Goal: Transaction & Acquisition: Purchase product/service

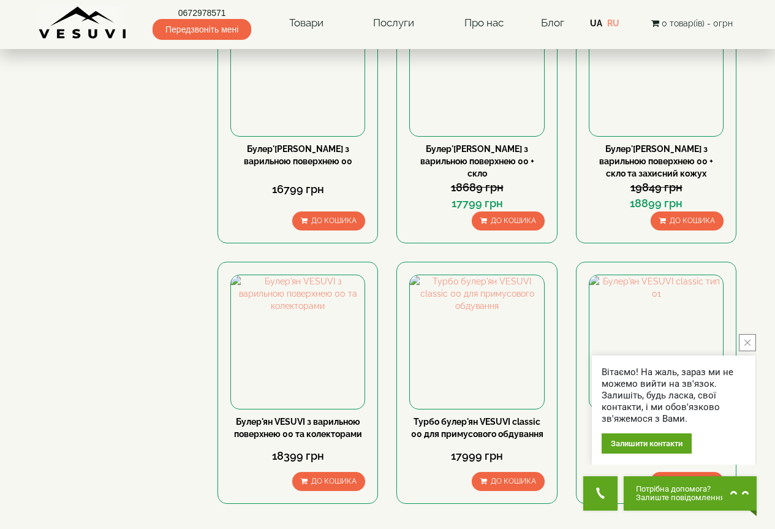
scroll to position [1286, 0]
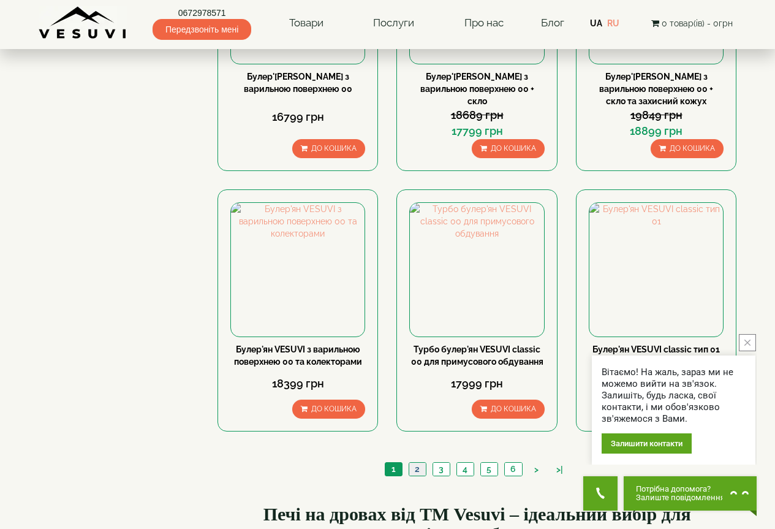
click at [417, 462] on link "2" at bounding box center [417, 468] width 17 height 13
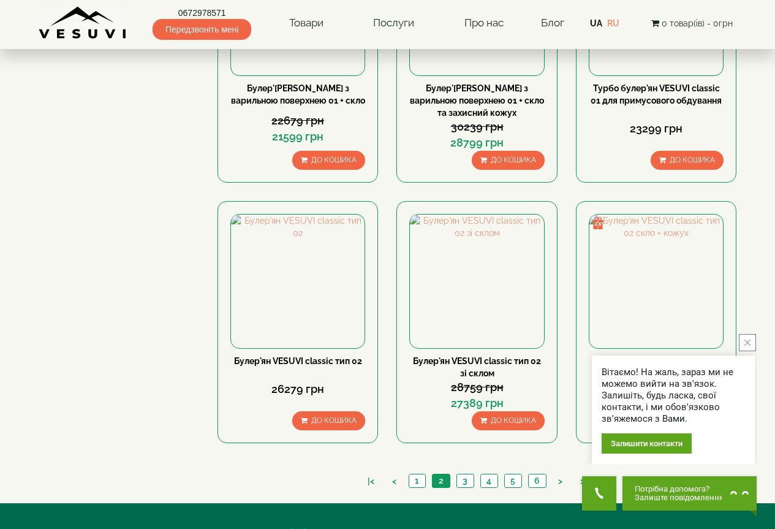
scroll to position [1347, 0]
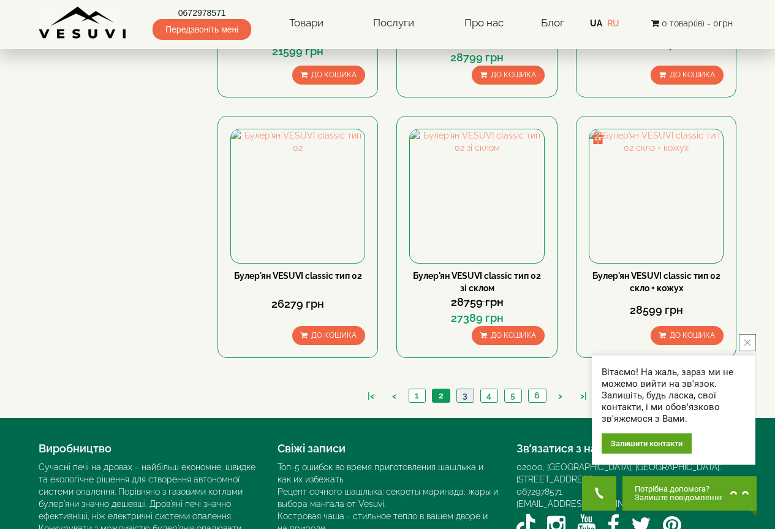
click at [464, 389] on link "3" at bounding box center [464, 395] width 17 height 13
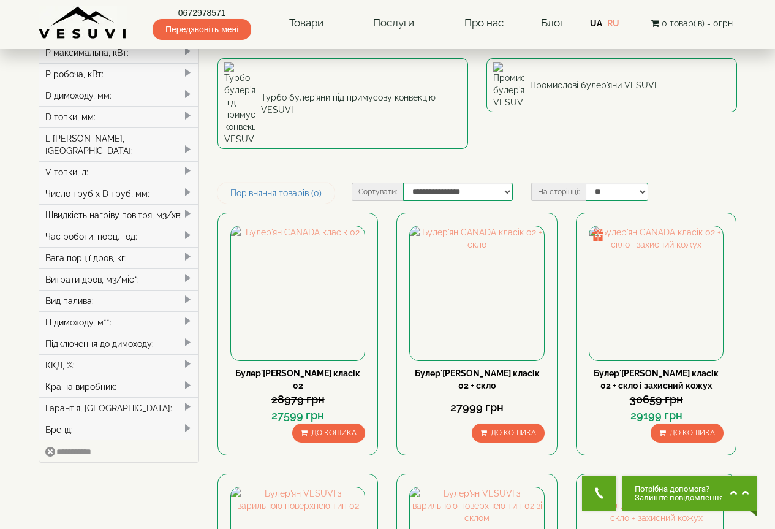
scroll to position [184, 0]
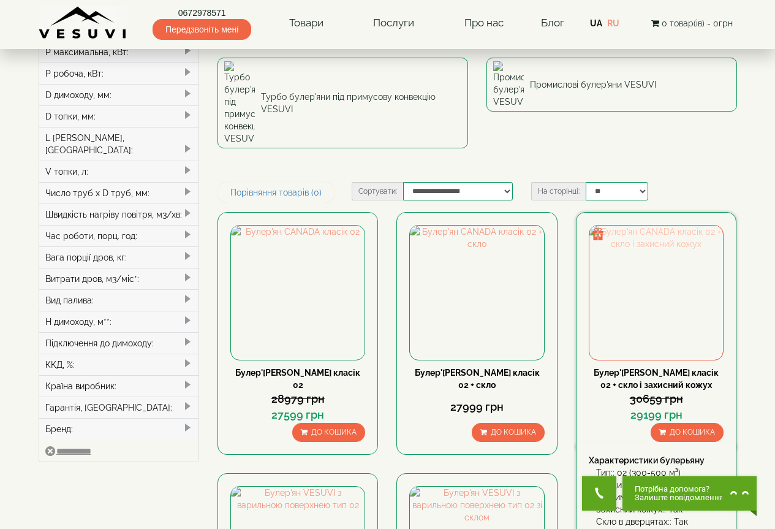
click at [669, 225] on img at bounding box center [656, 292] width 134 height 134
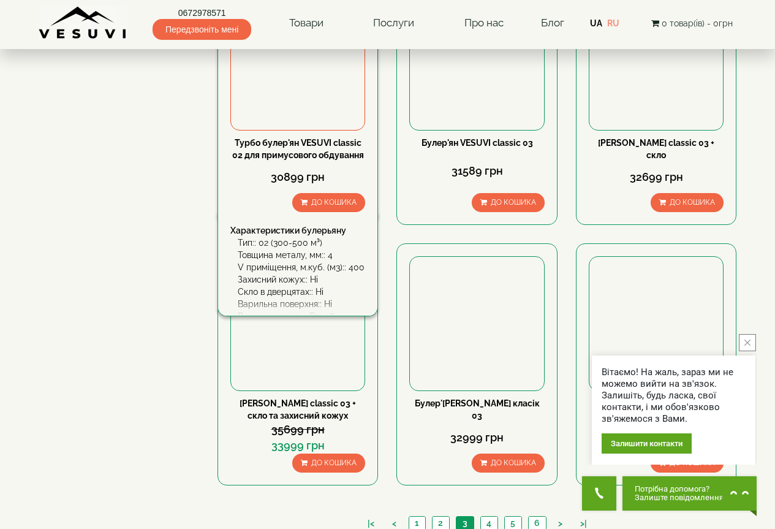
scroll to position [1281, 0]
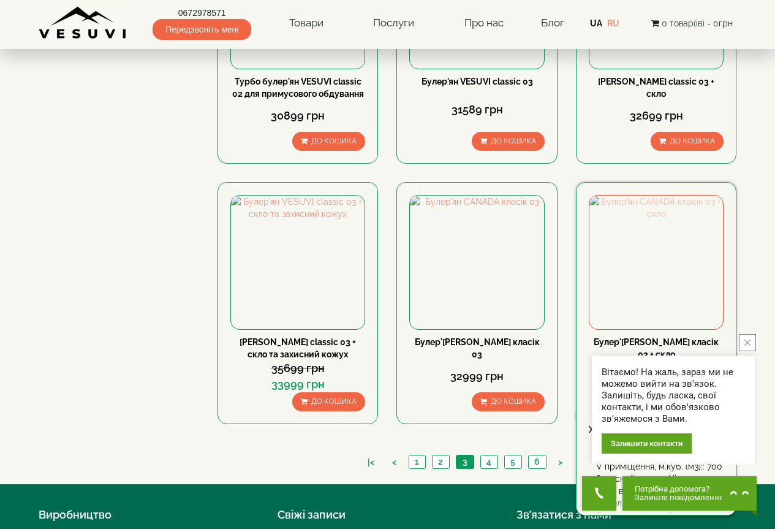
click at [633, 195] on img at bounding box center [656, 262] width 134 height 134
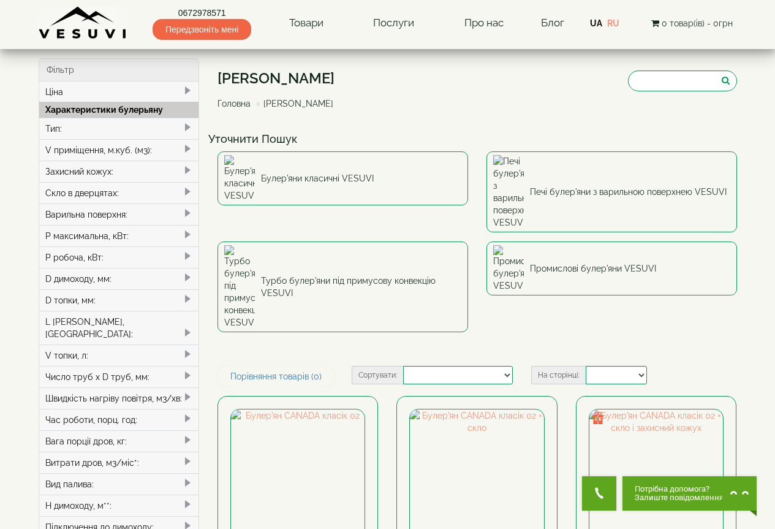
select select
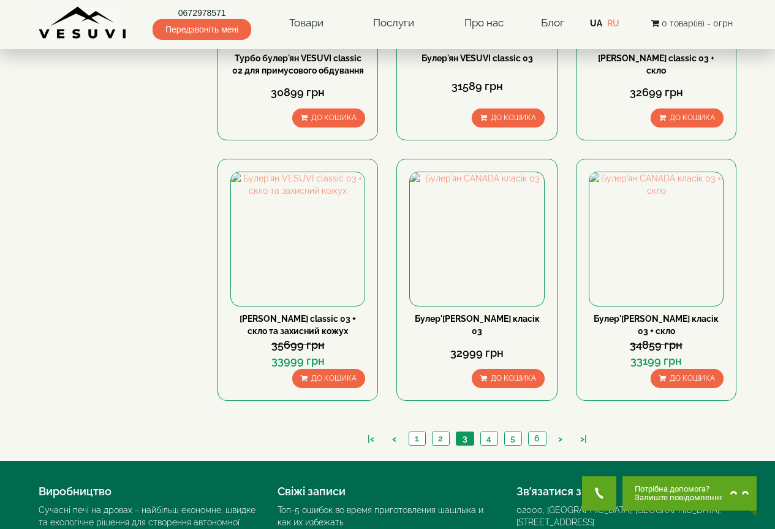
scroll to position [1324, 0]
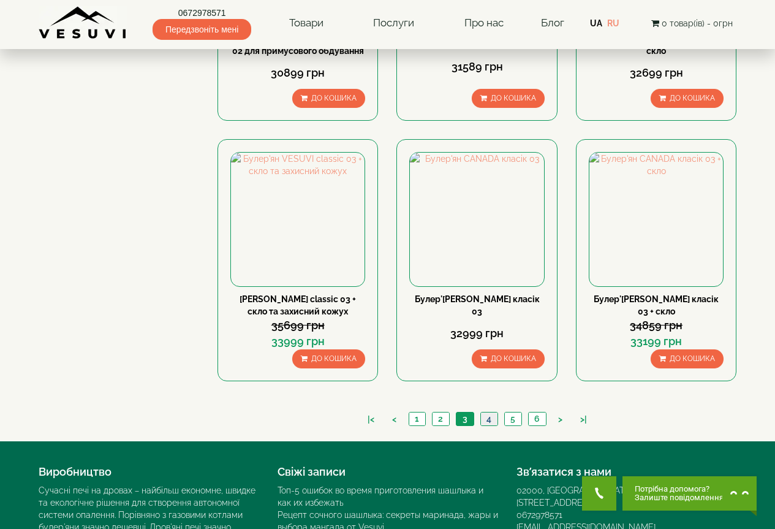
click at [491, 412] on link "4" at bounding box center [488, 418] width 17 height 13
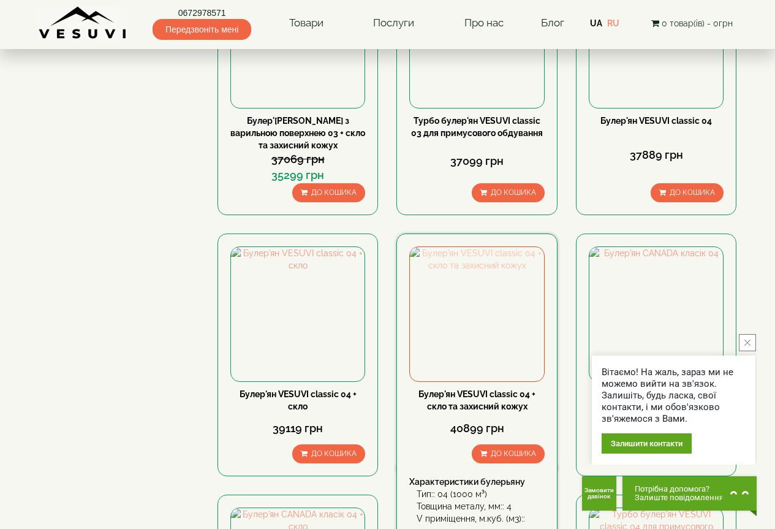
scroll to position [1041, 0]
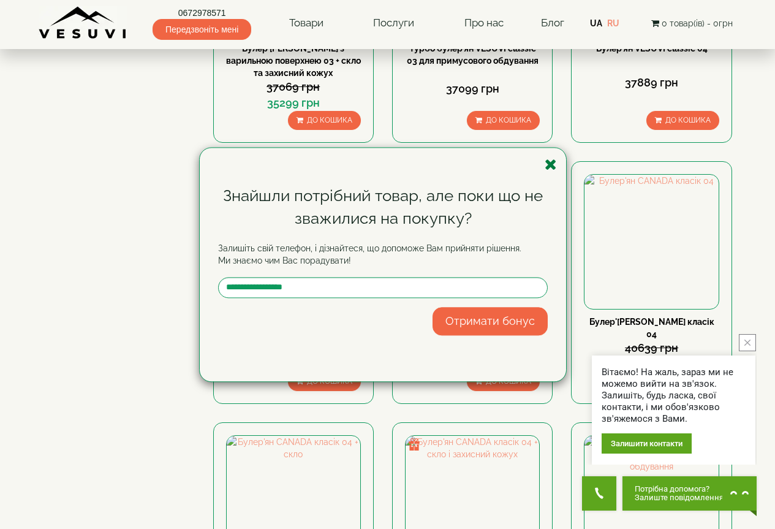
click at [551, 162] on icon "button" at bounding box center [550, 164] width 12 height 15
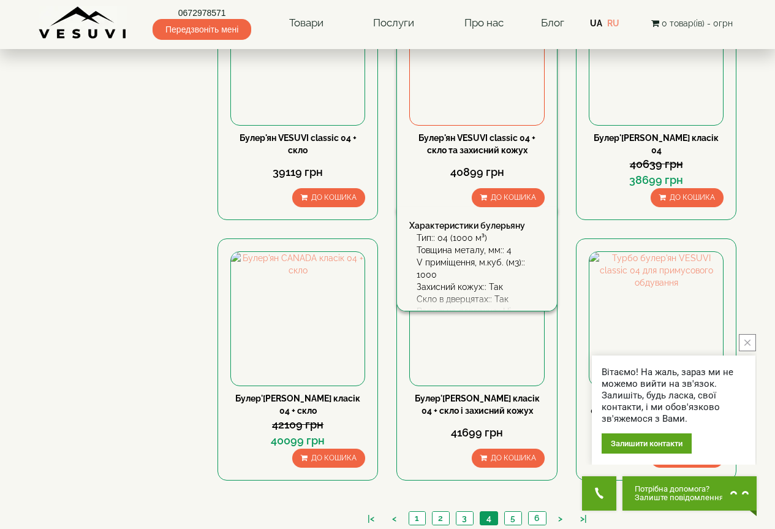
scroll to position [1352, 0]
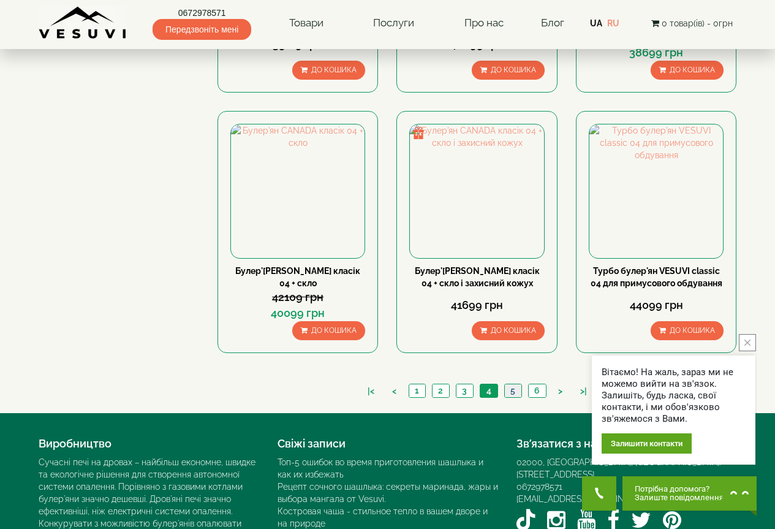
click at [511, 384] on link "5" at bounding box center [512, 390] width 17 height 13
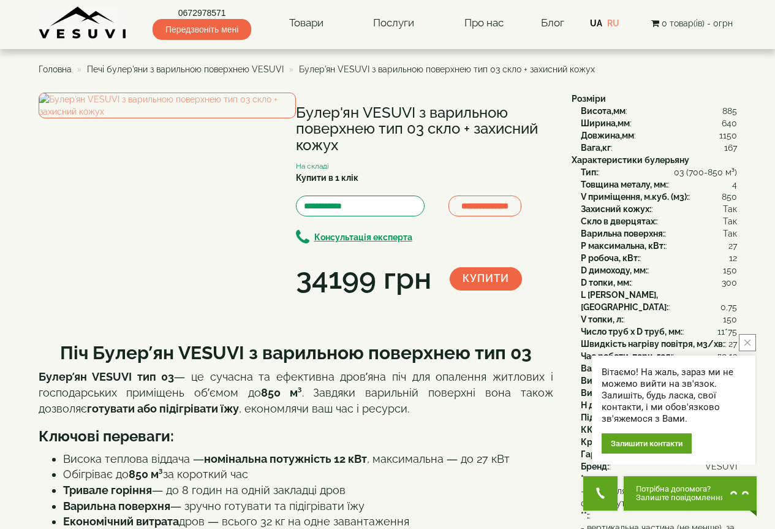
click at [747, 340] on icon "close button" at bounding box center [747, 342] width 6 height 6
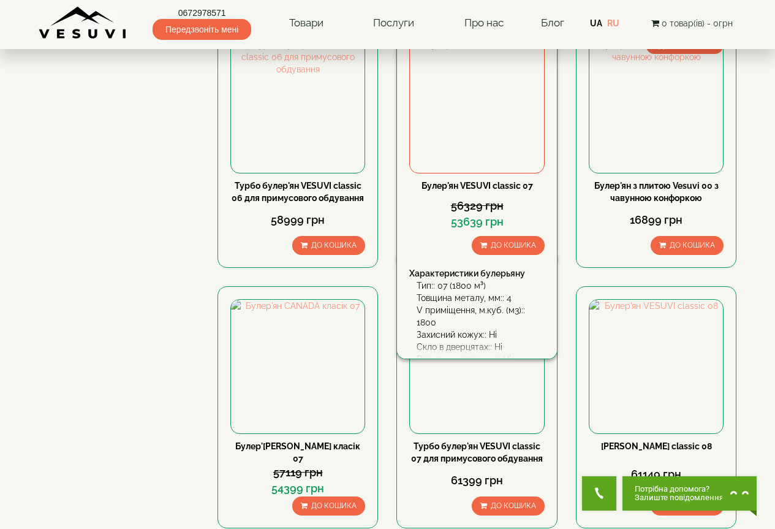
scroll to position [1164, 0]
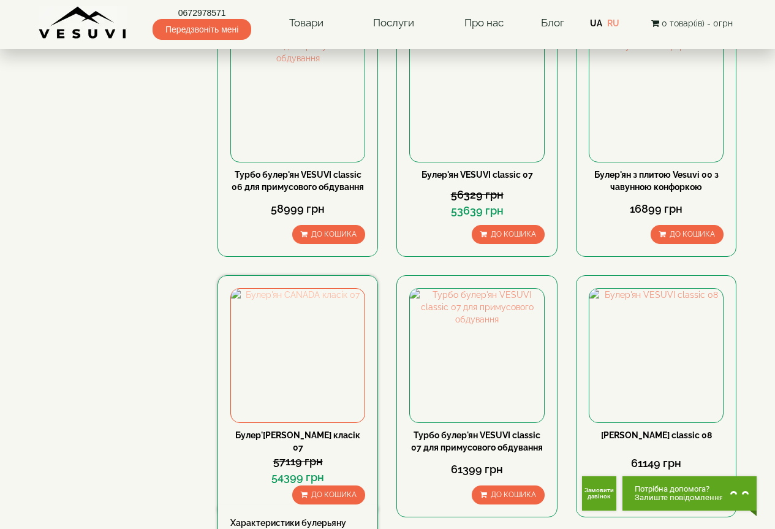
click at [304, 288] on img at bounding box center [298, 355] width 134 height 134
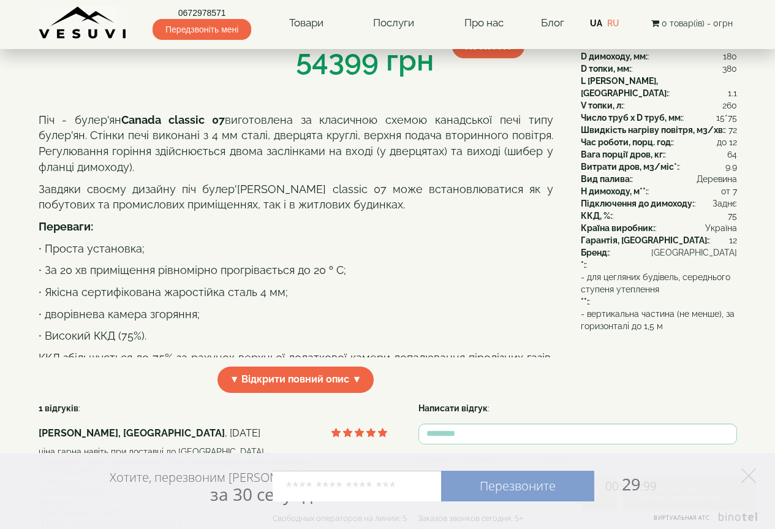
scroll to position [367, 0]
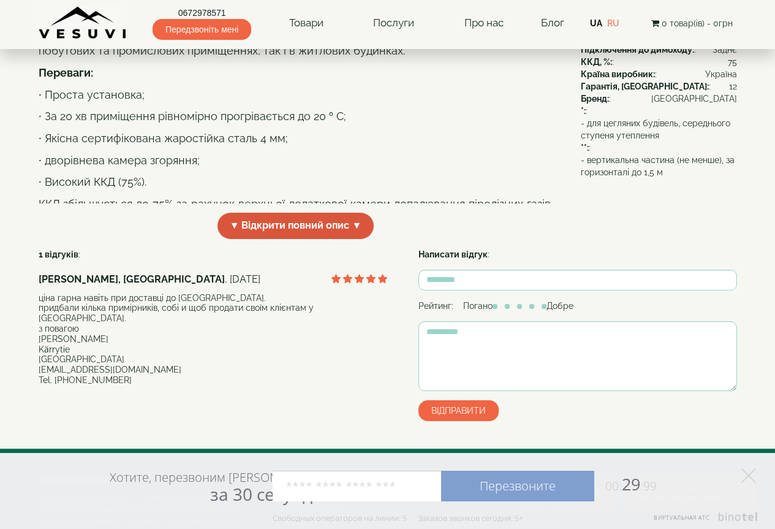
click at [292, 239] on span "▼ Відкрити повний опис ▼" at bounding box center [295, 226] width 157 height 26
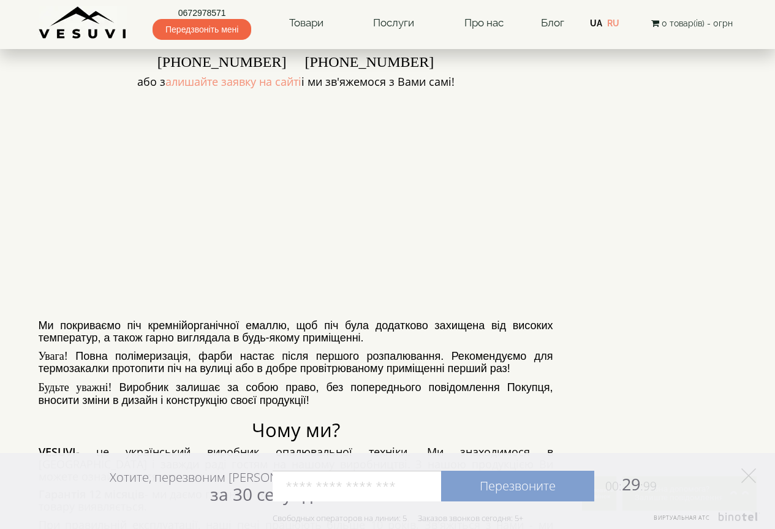
scroll to position [674, 0]
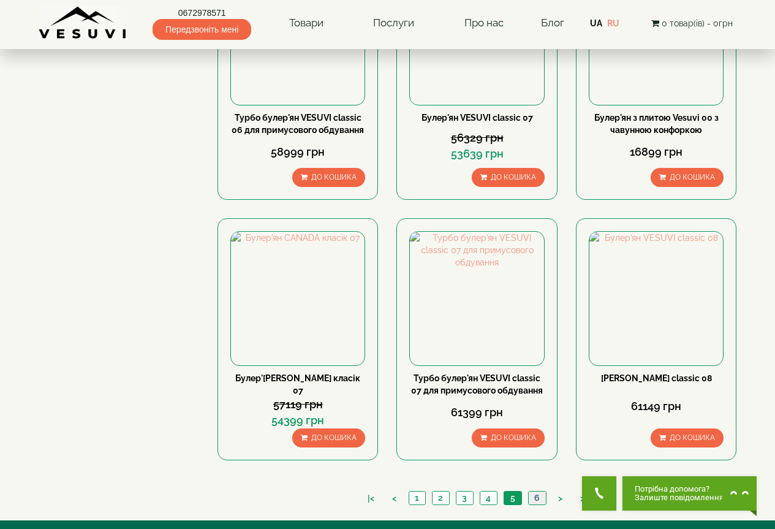
click at [538, 491] on link "6" at bounding box center [537, 497] width 18 height 13
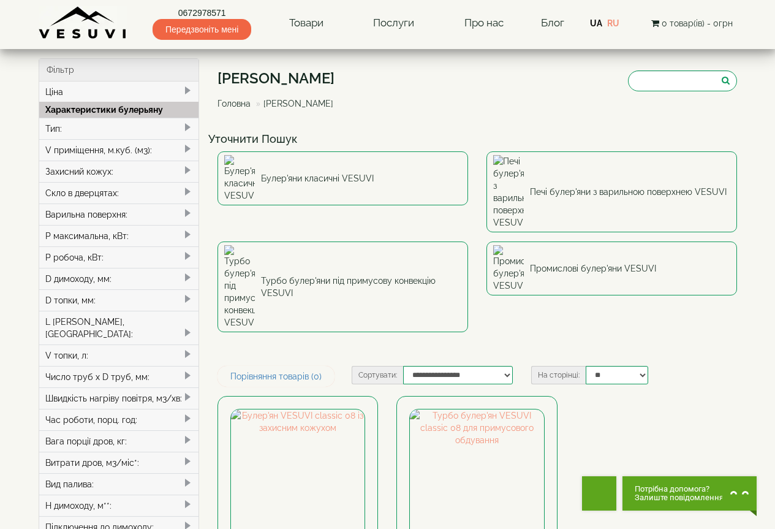
scroll to position [184, 0]
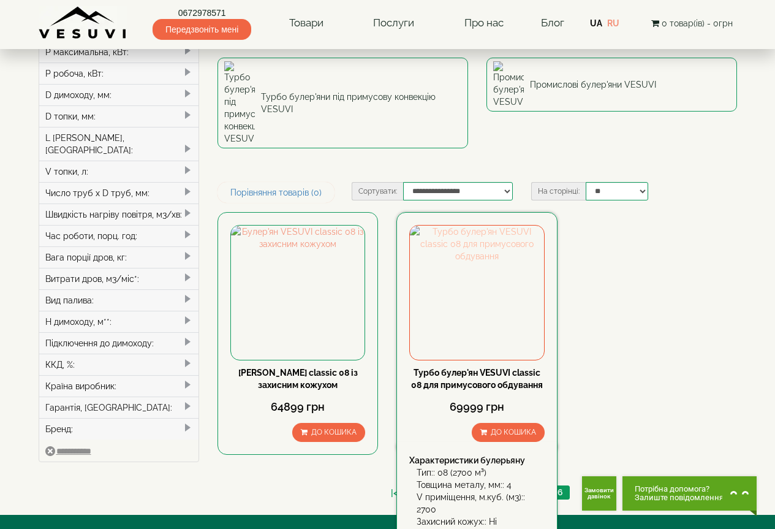
click at [488, 235] on img at bounding box center [477, 292] width 134 height 134
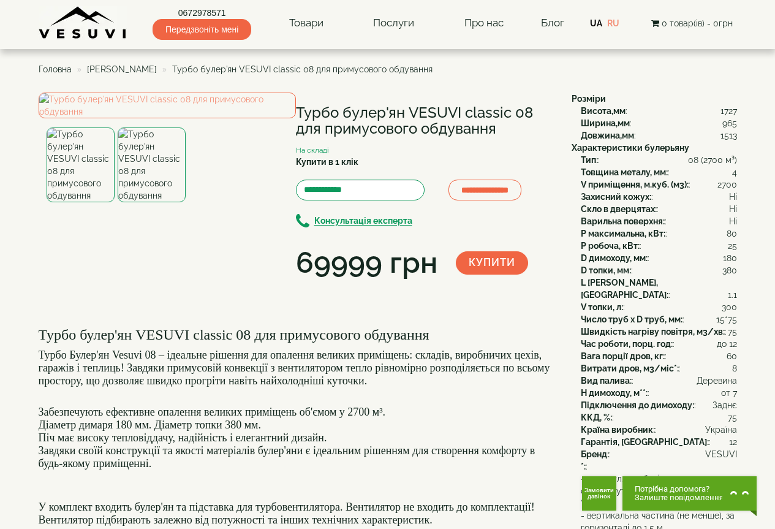
click at [134, 202] on img at bounding box center [152, 164] width 68 height 75
click at [186, 118] on img at bounding box center [167, 105] width 257 height 26
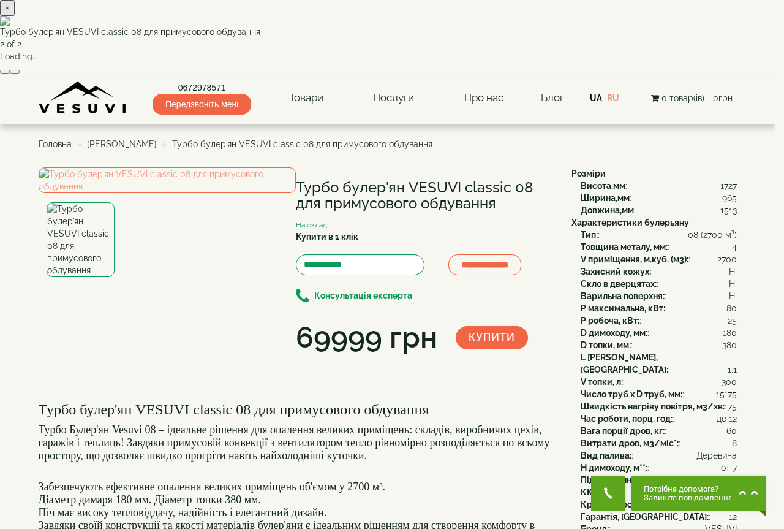
click at [20, 73] on button "button" at bounding box center [15, 72] width 10 height 4
click at [15, 16] on button "×" at bounding box center [7, 8] width 15 height 16
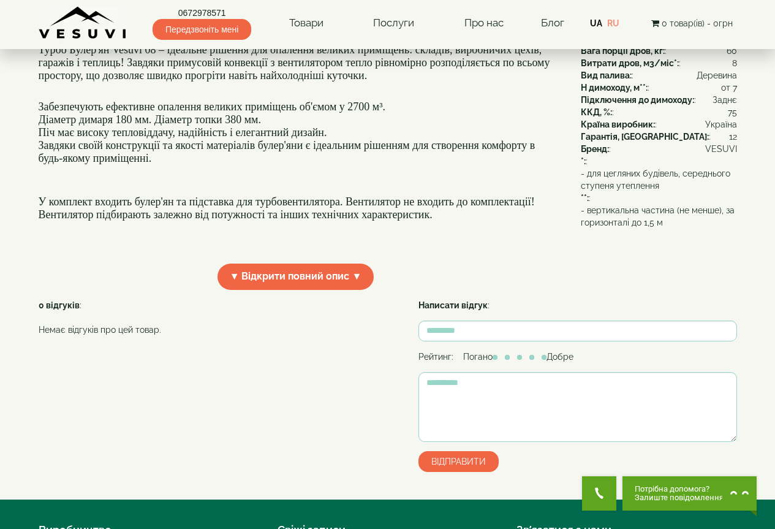
scroll to position [306, 0]
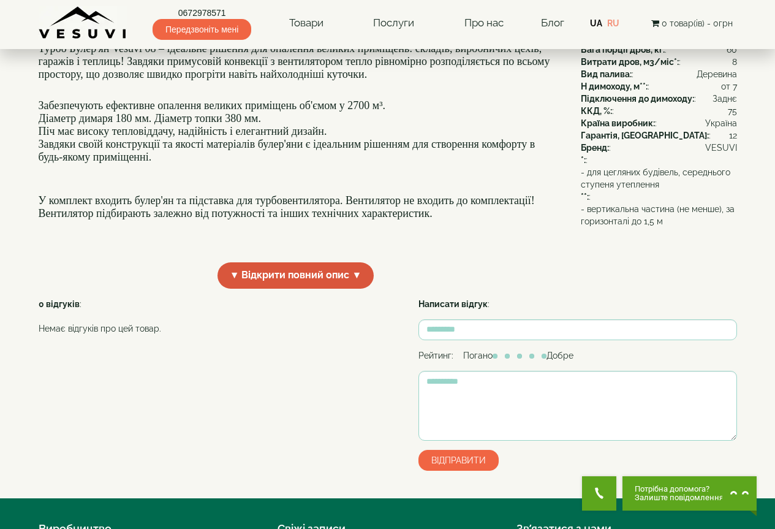
click at [260, 288] on span "▼ Відкрити повний опис ▼" at bounding box center [295, 275] width 157 height 26
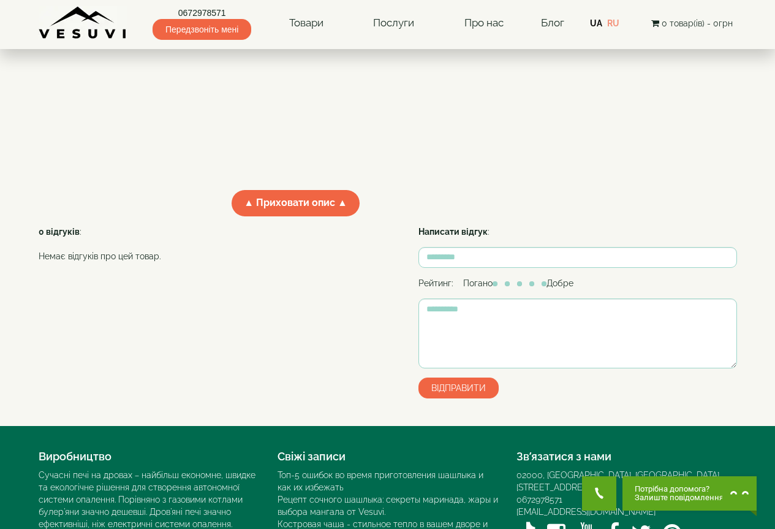
scroll to position [612, 0]
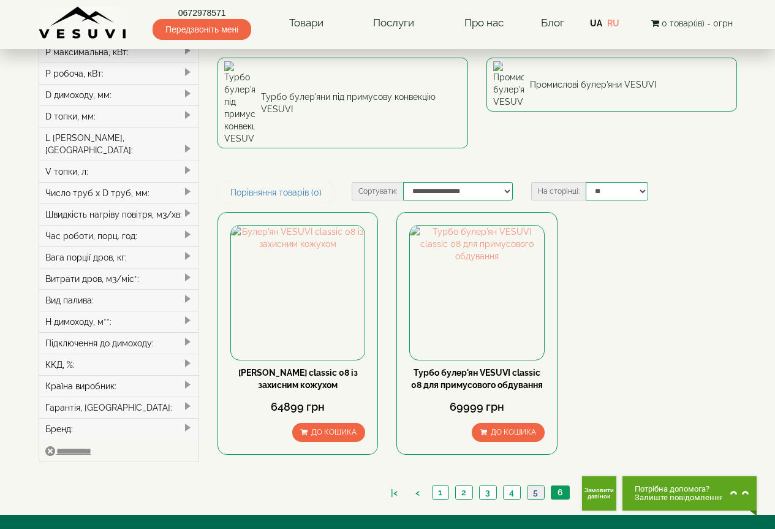
click at [533, 486] on link "5" at bounding box center [535, 492] width 17 height 13
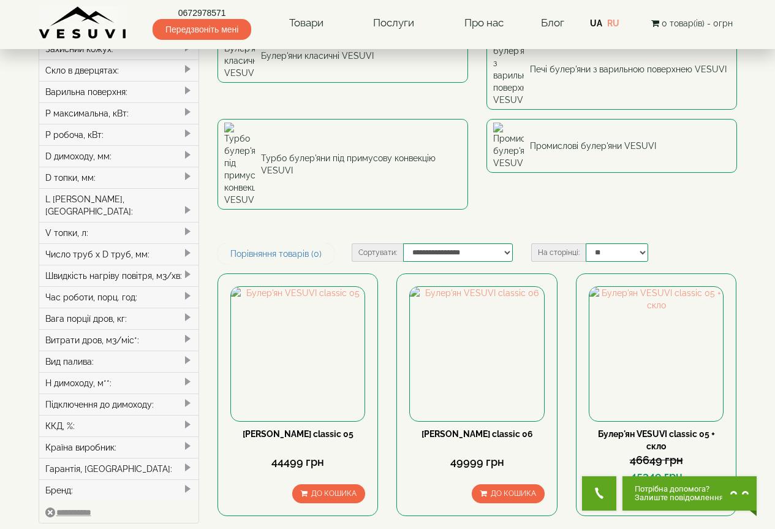
click at [108, 134] on div "P робоча, кВт:" at bounding box center [119, 134] width 160 height 21
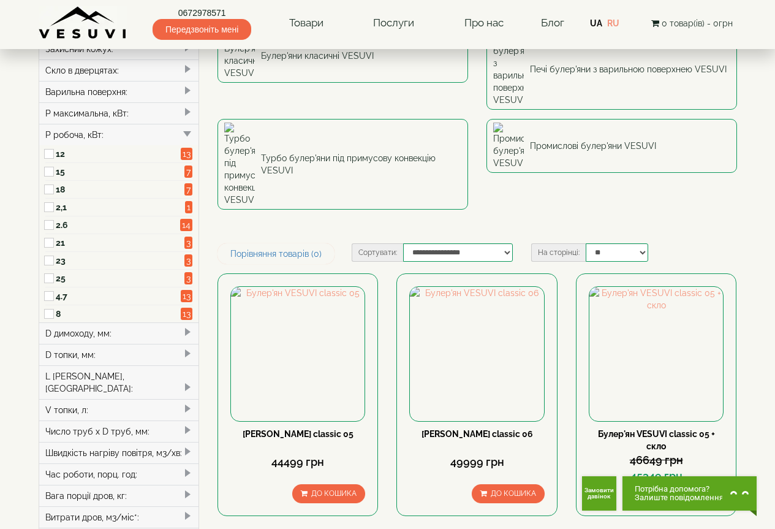
click at [191, 137] on span at bounding box center [188, 134] width 10 height 10
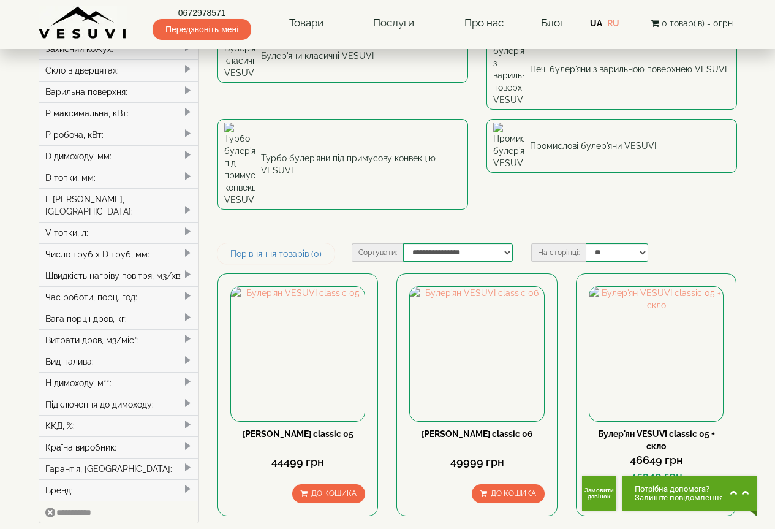
click at [191, 137] on span at bounding box center [188, 134] width 10 height 10
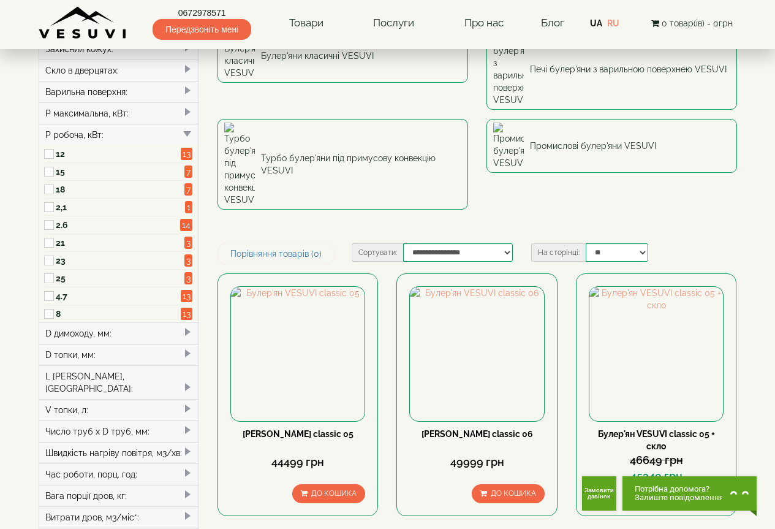
click at [191, 137] on span at bounding box center [188, 134] width 10 height 10
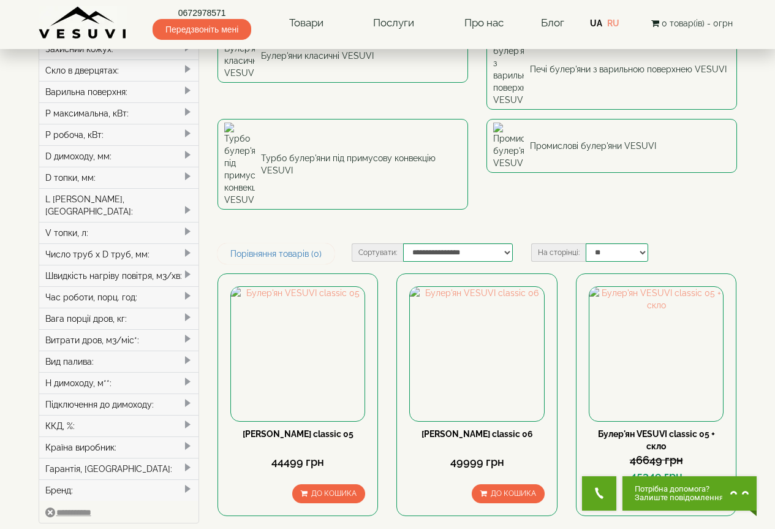
click at [187, 113] on span at bounding box center [188, 112] width 10 height 10
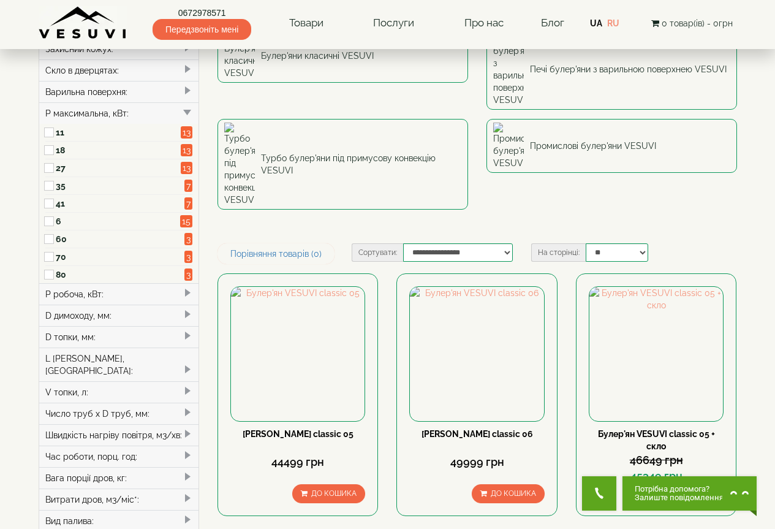
click at [187, 113] on span at bounding box center [188, 112] width 10 height 10
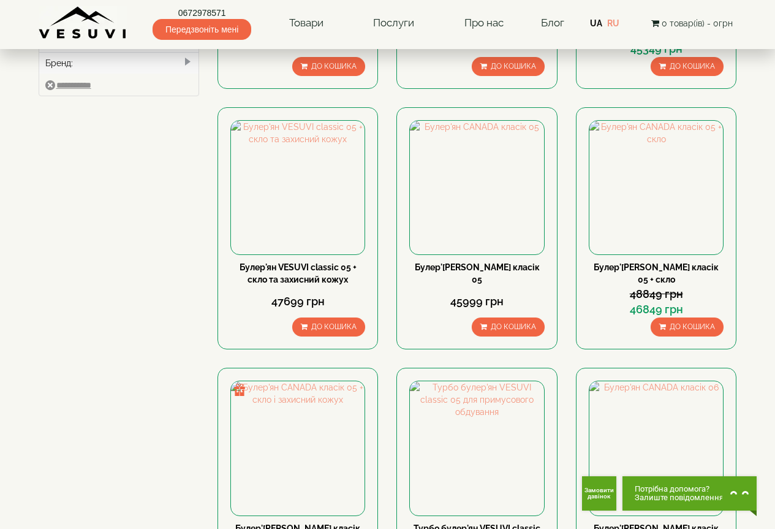
scroll to position [612, 0]
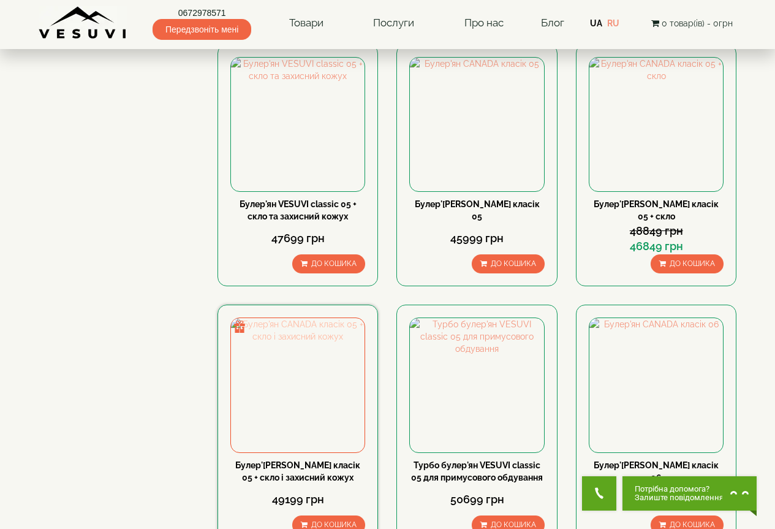
click at [309, 318] on img at bounding box center [298, 385] width 134 height 134
